Goal: Transaction & Acquisition: Purchase product/service

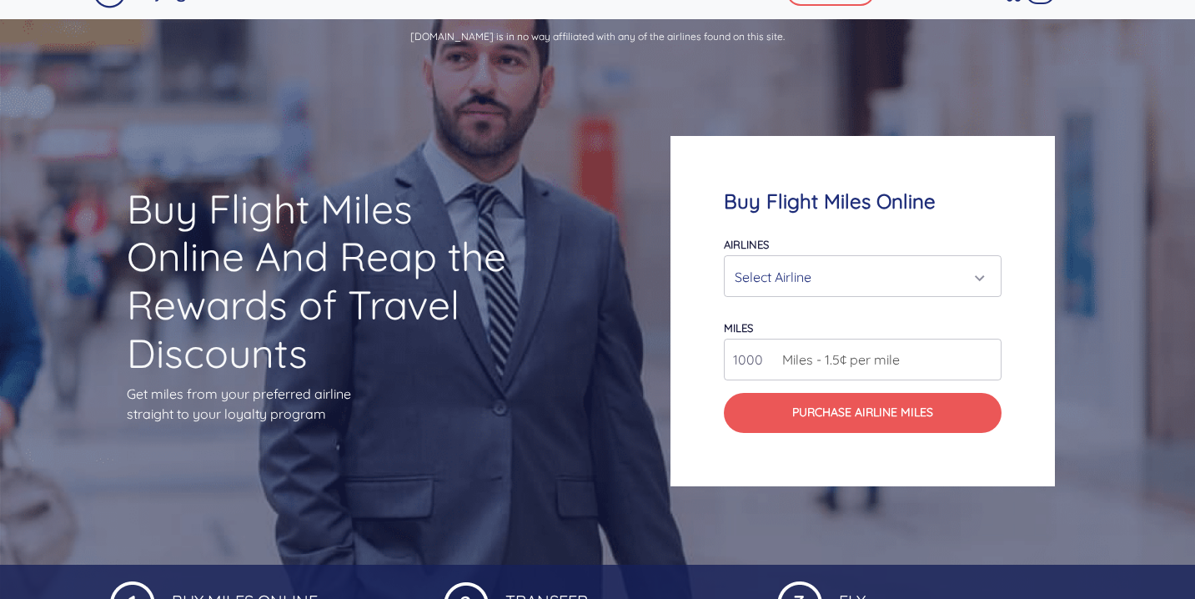
scroll to position [67, 0]
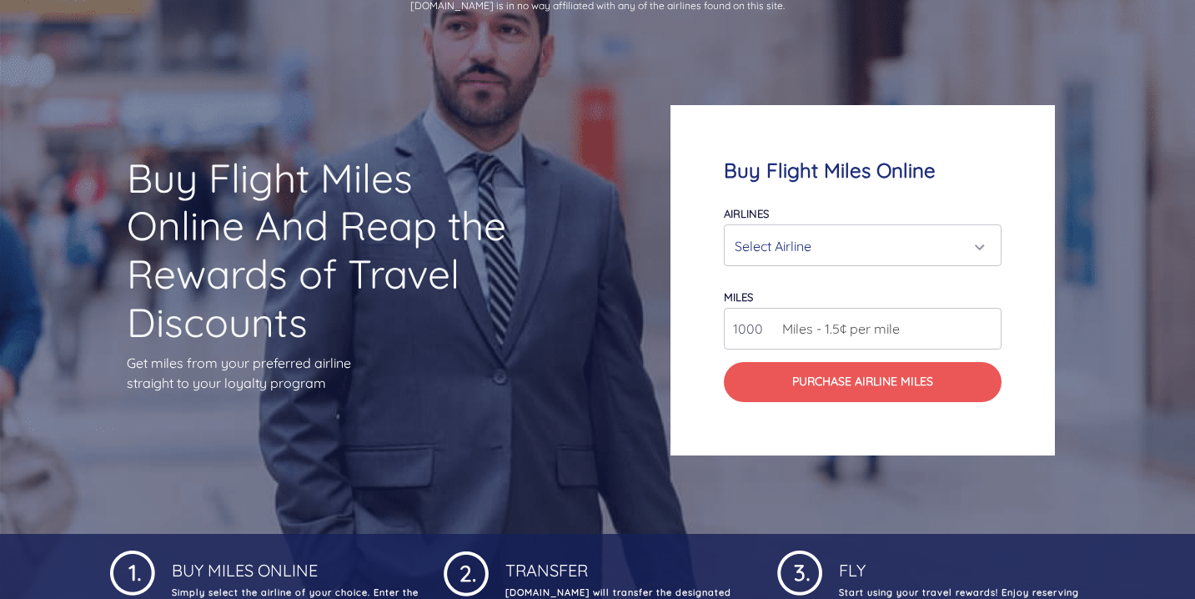
click at [804, 240] on div "Select Airline" at bounding box center [857, 246] width 246 height 32
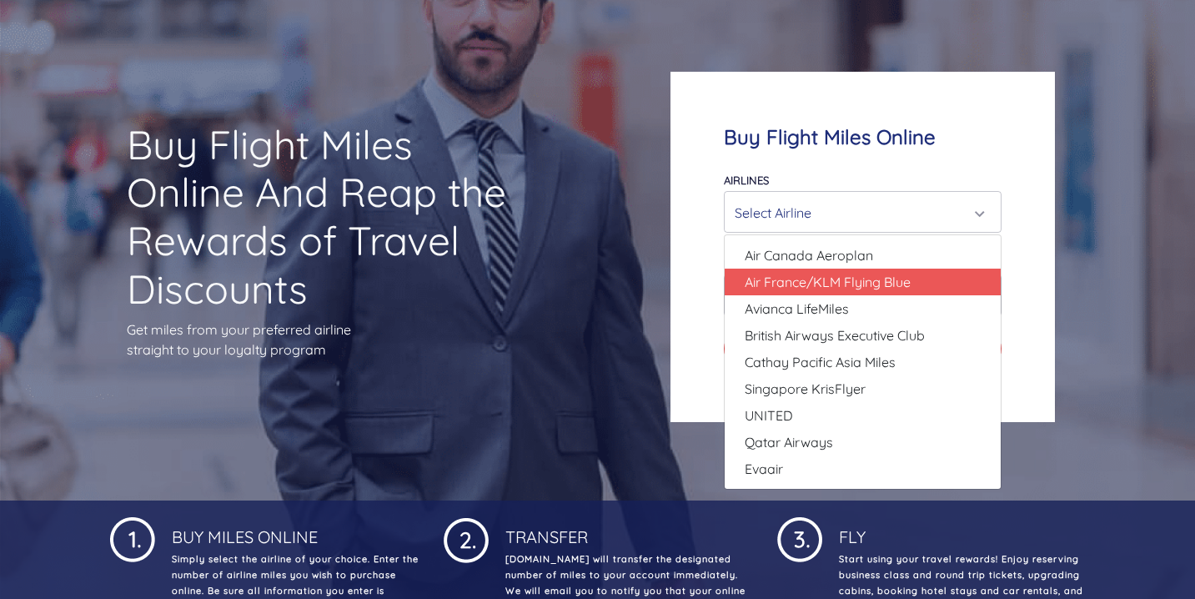
scroll to position [91, 0]
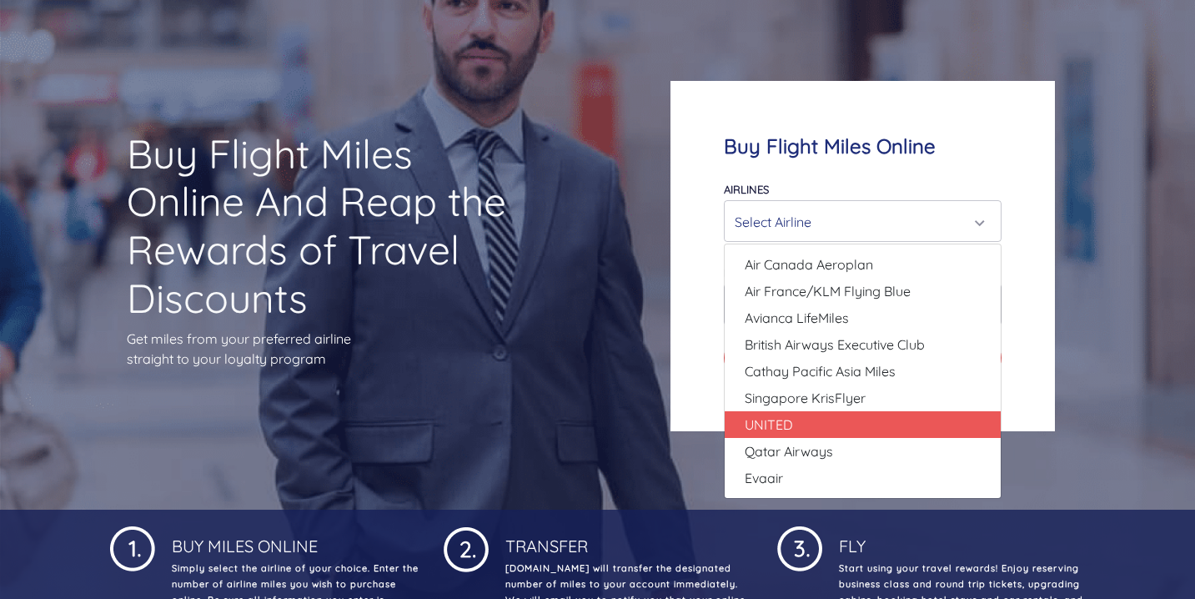
click at [897, 421] on link "UNITED" at bounding box center [862, 424] width 276 height 27
select select "UNITED"
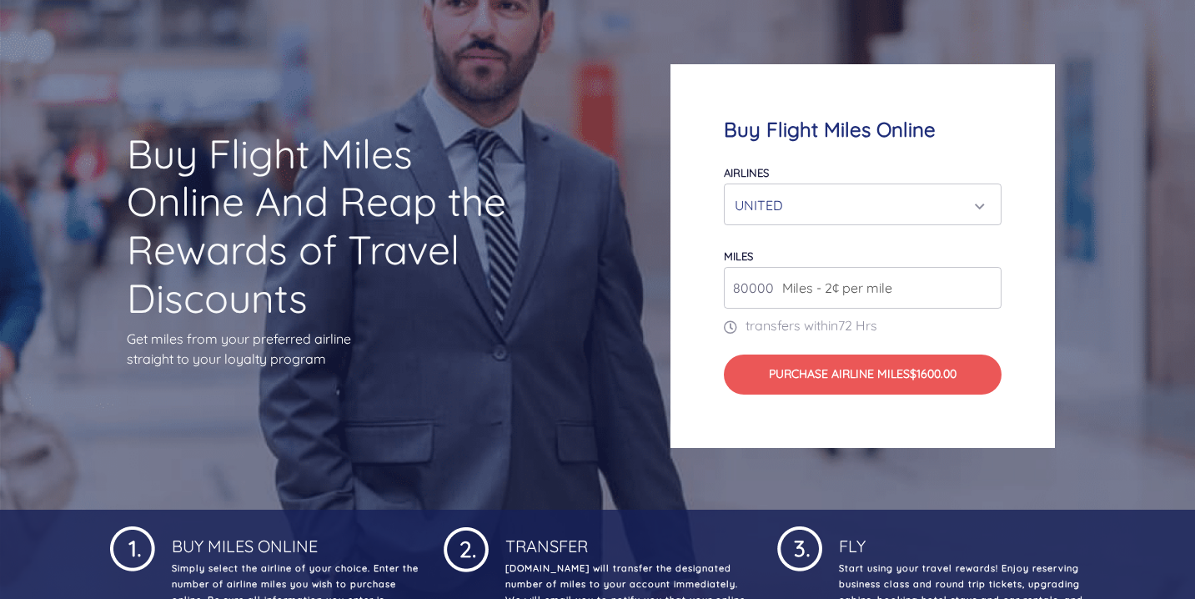
click at [927, 283] on input "80000" at bounding box center [863, 288] width 278 height 42
click at [754, 301] on input "80000" at bounding box center [863, 288] width 278 height 42
click at [765, 285] on input "80000" at bounding box center [863, 288] width 278 height 42
click at [983, 293] on input "80000" at bounding box center [863, 288] width 278 height 42
type input "20000"
